Goal: Transaction & Acquisition: Download file/media

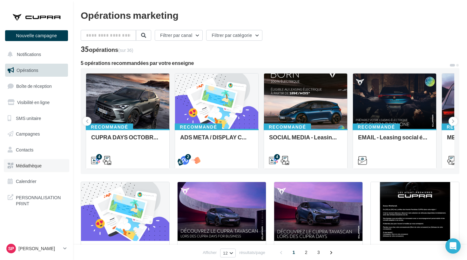
click at [37, 167] on link "Médiathèque" at bounding box center [37, 165] width 66 height 13
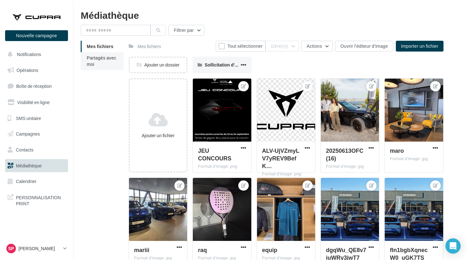
click at [102, 59] on span "Partagés avec moi" at bounding box center [102, 61] width 30 height 12
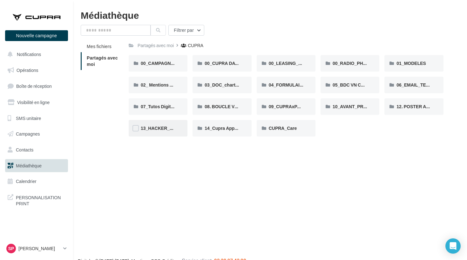
click at [157, 124] on div "13_HACKER_LA_PQR" at bounding box center [158, 128] width 59 height 17
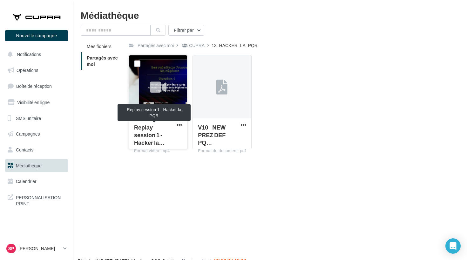
click at [156, 127] on span "Replay session 1 - Hacker la…" at bounding box center [149, 135] width 31 height 22
click at [182, 125] on span "button" at bounding box center [179, 124] width 5 height 5
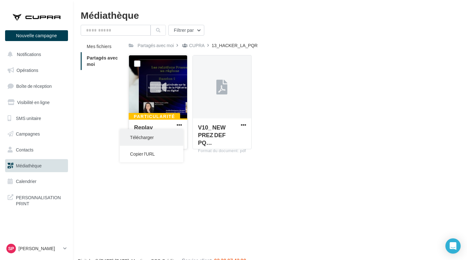
click at [169, 134] on button "Télécharger" at bounding box center [152, 137] width 64 height 17
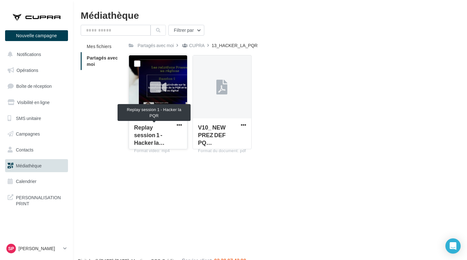
click at [173, 129] on div "Replay session 1 - Hacker la…" at bounding box center [154, 134] width 40 height 23
click at [182, 125] on span "button" at bounding box center [179, 124] width 5 height 5
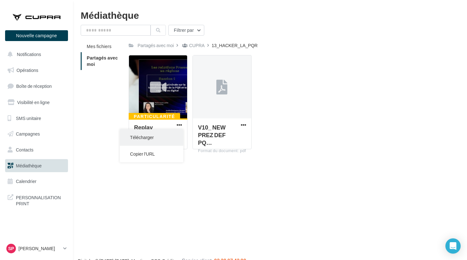
click at [177, 137] on button "Télécharger" at bounding box center [152, 137] width 64 height 17
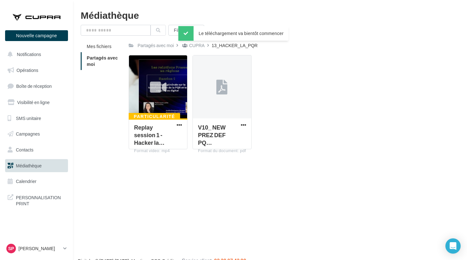
click at [231, 34] on div "Le téléchargement va bientôt commencer" at bounding box center [233, 33] width 110 height 15
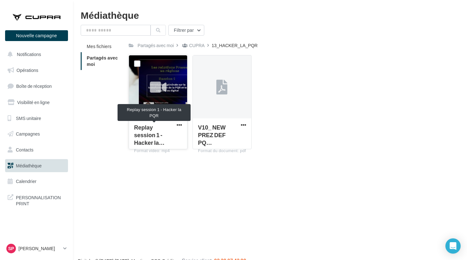
click at [149, 134] on span "Replay session 1 - Hacker la…" at bounding box center [149, 135] width 31 height 22
click at [158, 98] on div at bounding box center [158, 87] width 24 height 24
click at [140, 63] on label at bounding box center [137, 63] width 6 height 6
click at [179, 126] on span "button" at bounding box center [179, 124] width 5 height 5
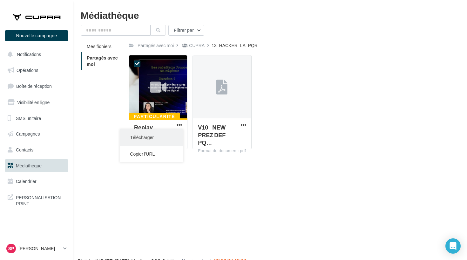
click at [168, 137] on button "Télécharger" at bounding box center [152, 137] width 64 height 17
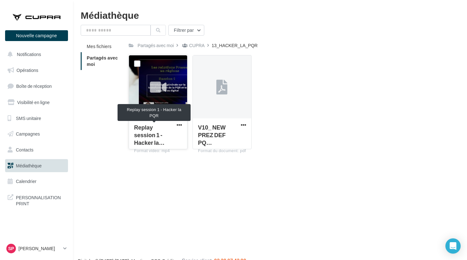
click at [161, 139] on div "Replay session 1 - Hacker la…" at bounding box center [154, 134] width 40 height 23
click at [158, 133] on span "Replay session 1 - Hacker la…" at bounding box center [149, 135] width 31 height 22
click at [155, 128] on span "Replay session 1 - Hacker la…" at bounding box center [149, 135] width 31 height 22
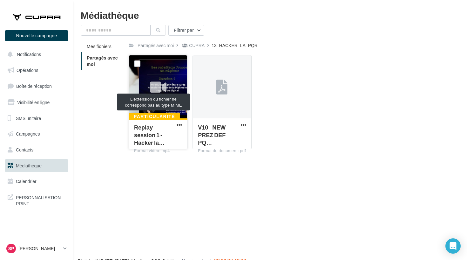
click at [148, 116] on div "Particularité" at bounding box center [155, 116] width 52 height 7
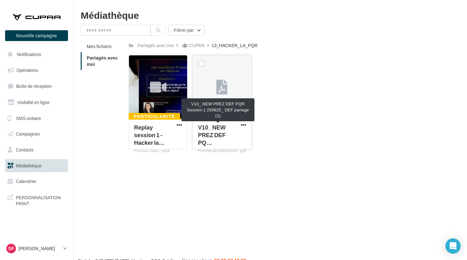
click at [223, 125] on span "V10_ NEW PREZ DEF PQ…" at bounding box center [212, 135] width 28 height 22
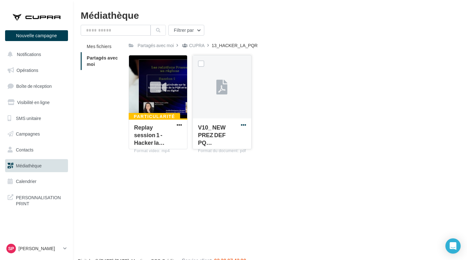
click at [245, 123] on span "button" at bounding box center [243, 124] width 5 height 5
click at [229, 137] on button "Télécharger" at bounding box center [216, 137] width 64 height 17
click at [176, 125] on button "button" at bounding box center [180, 125] width 8 height 6
click at [159, 136] on button "Télécharger" at bounding box center [152, 137] width 64 height 17
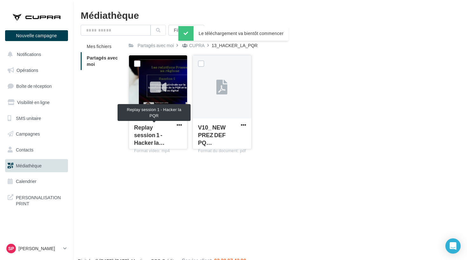
click at [157, 135] on span "Replay session 1 - Hacker la…" at bounding box center [149, 135] width 31 height 22
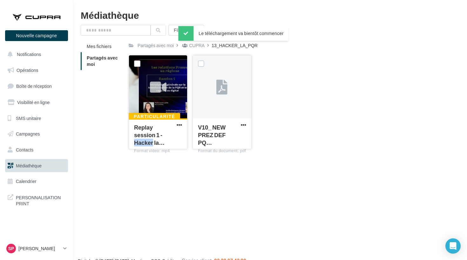
click at [157, 135] on span "Replay session 1 - Hacker la…" at bounding box center [149, 135] width 31 height 22
click at [145, 107] on div at bounding box center [158, 87] width 58 height 64
click at [194, 44] on div "CUPRA" at bounding box center [197, 45] width 16 height 6
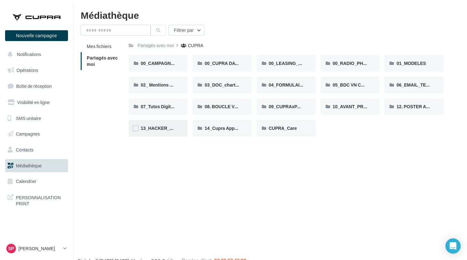
click at [150, 132] on div "13_HACKER_LA_PQR" at bounding box center [158, 128] width 59 height 17
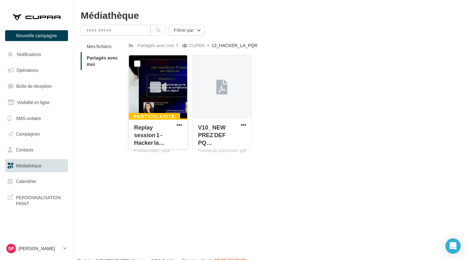
click at [184, 126] on div "Particularité Replay session 1 - Hacker la… Format video: mp4" at bounding box center [158, 133] width 58 height 30
click at [181, 126] on span "button" at bounding box center [179, 124] width 5 height 5
click at [169, 137] on button "Télécharger" at bounding box center [152, 137] width 64 height 17
click at [109, 103] on div "Mes fichiers Partagés avec moi Partagés avec moi CUPRA 13_HACKER_LA_PQR C Parta…" at bounding box center [273, 98] width 384 height 114
click at [178, 125] on span "button" at bounding box center [179, 124] width 5 height 5
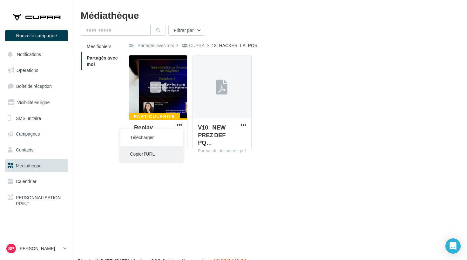
click at [148, 154] on button "Copier l'URL" at bounding box center [152, 154] width 64 height 17
